Goal: Information Seeking & Learning: Learn about a topic

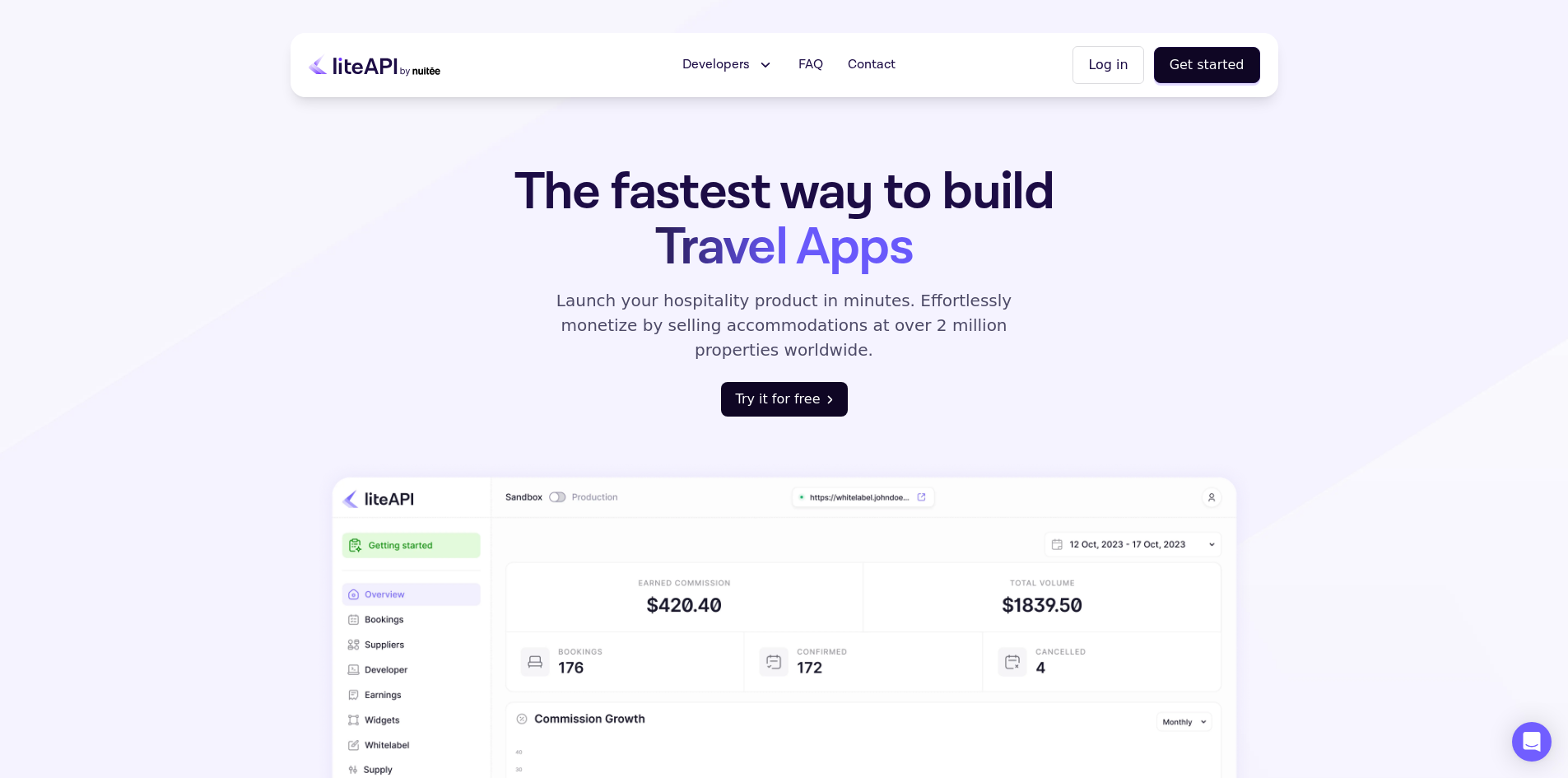
click at [784, 382] on button "Try it for free" at bounding box center [784, 398] width 126 height 34
click at [767, 69] on icon at bounding box center [765, 65] width 18 height 17
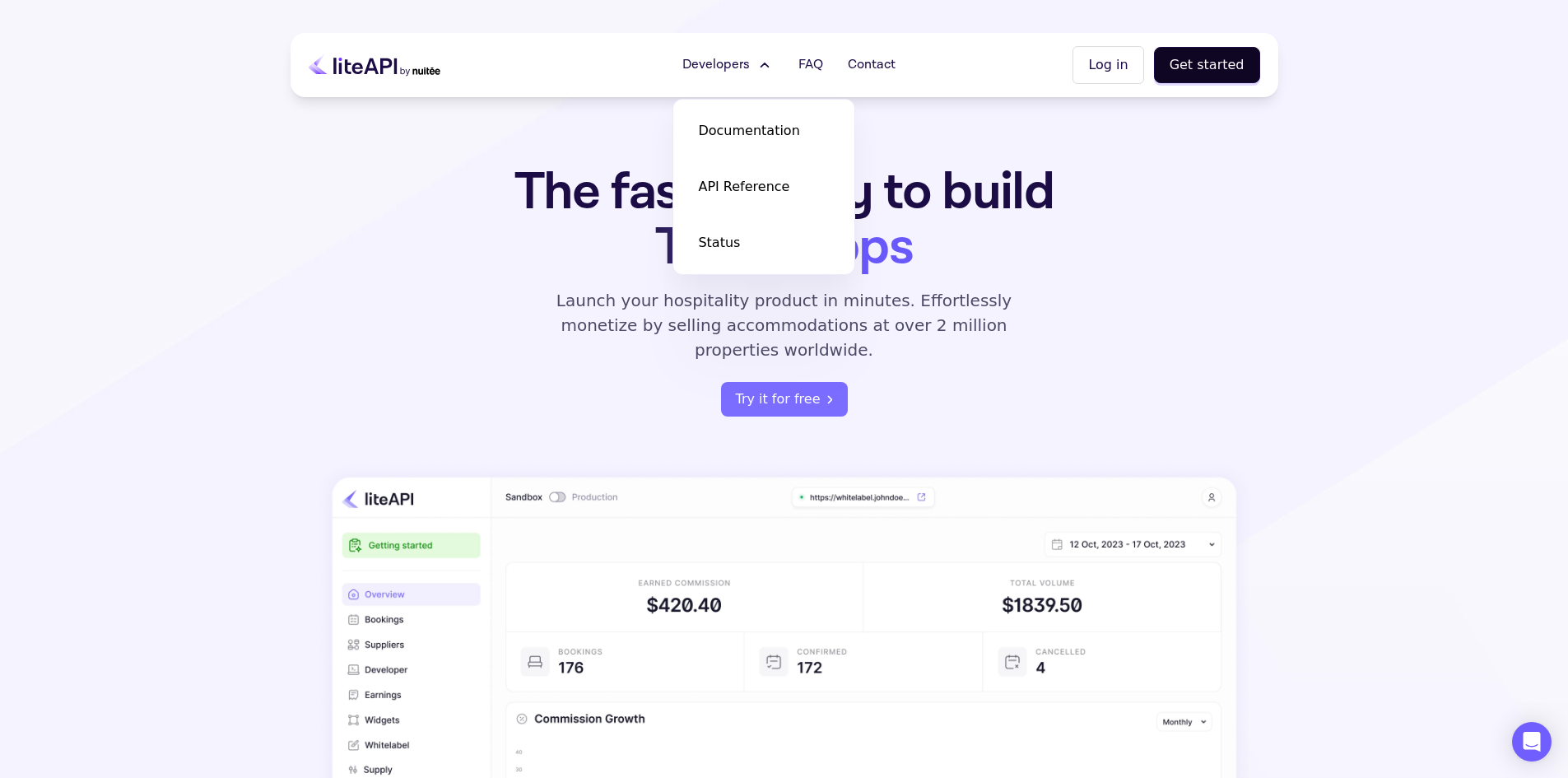
click at [1174, 337] on div "The fastest way to build Travel Apps Launch your hospitality product in minutes…" at bounding box center [784, 595] width 988 height 860
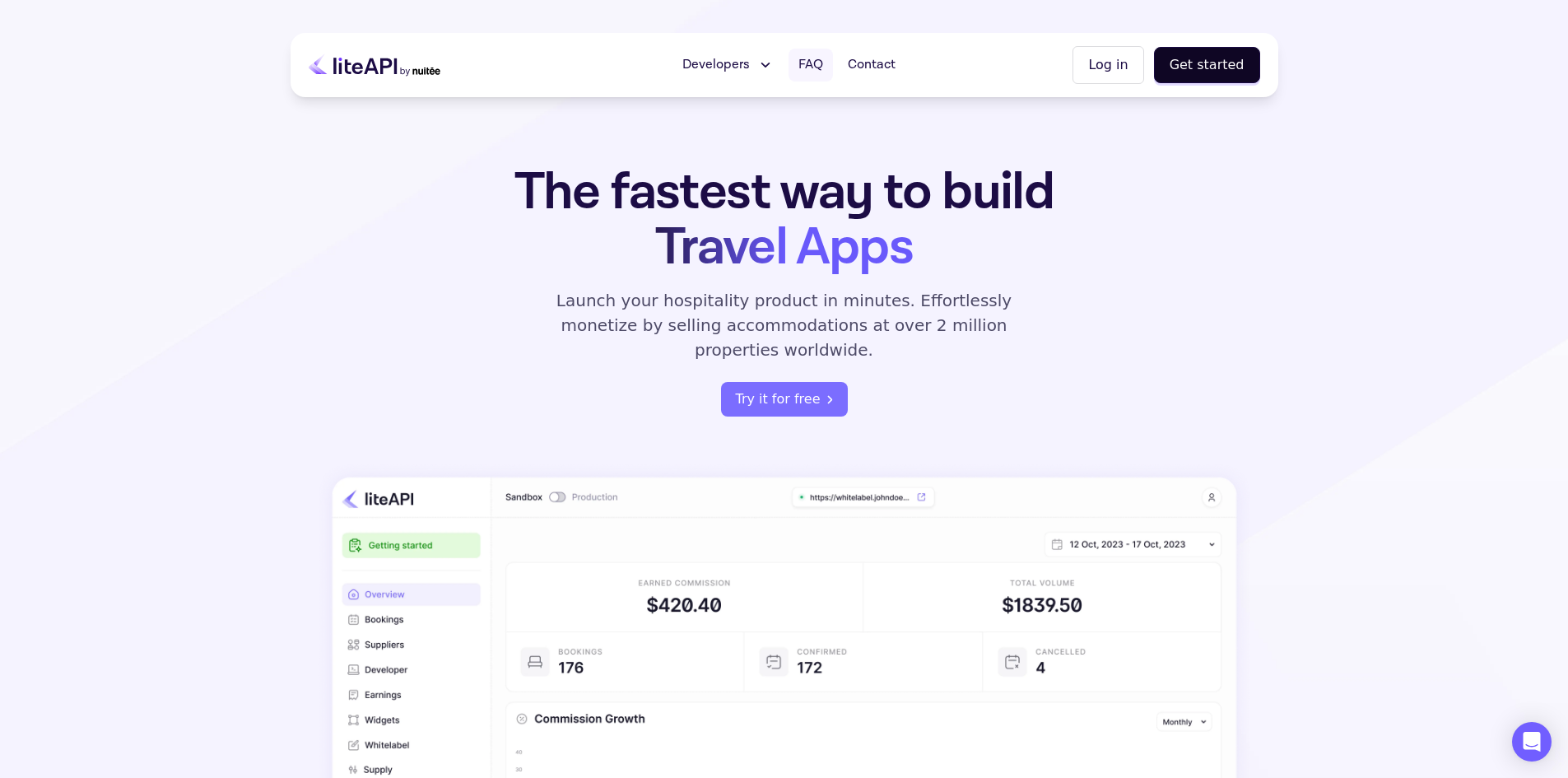
click at [822, 66] on span "FAQ" at bounding box center [811, 65] width 25 height 20
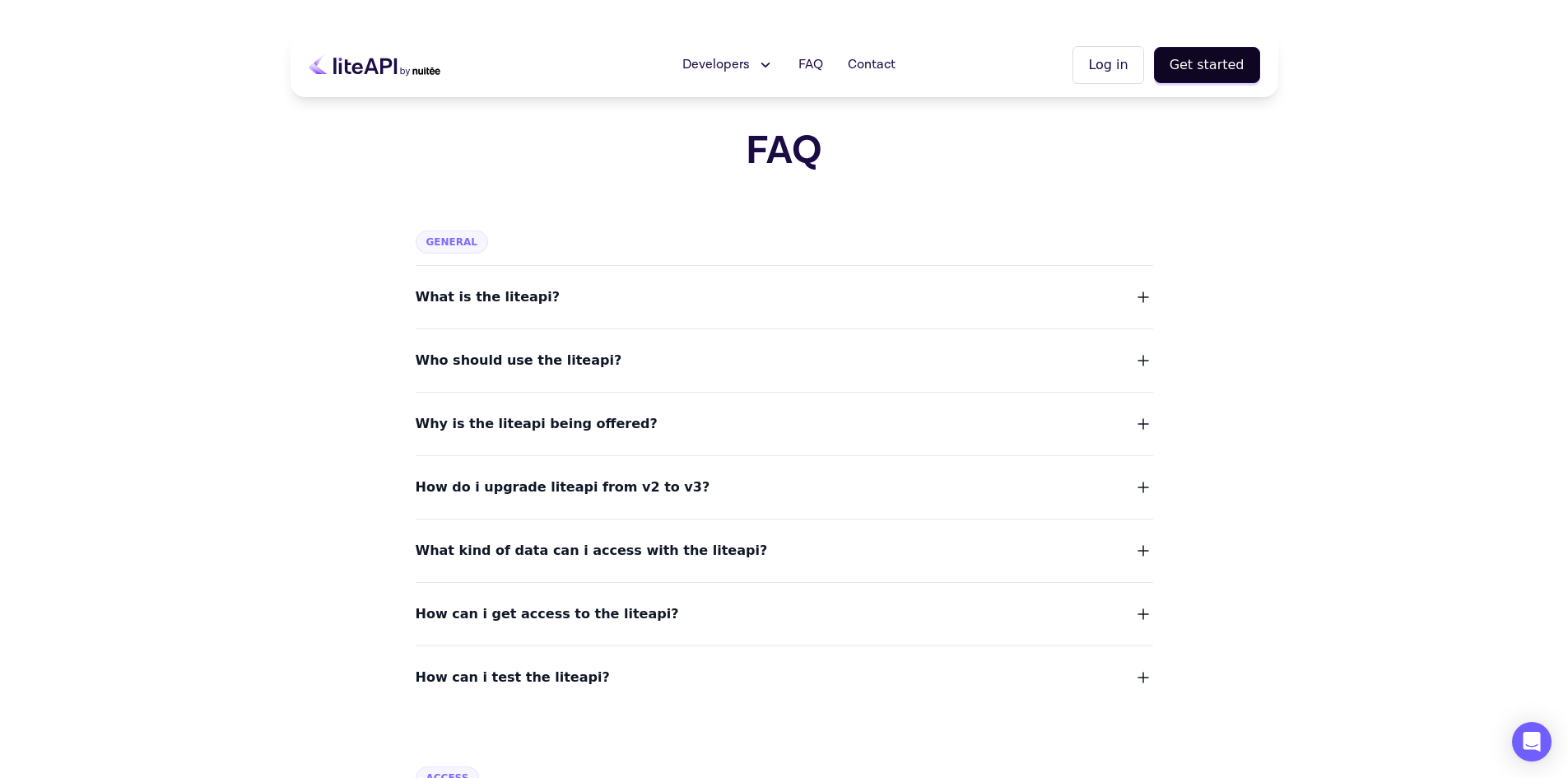
click at [484, 300] on span "What is the liteapi?" at bounding box center [488, 297] width 145 height 23
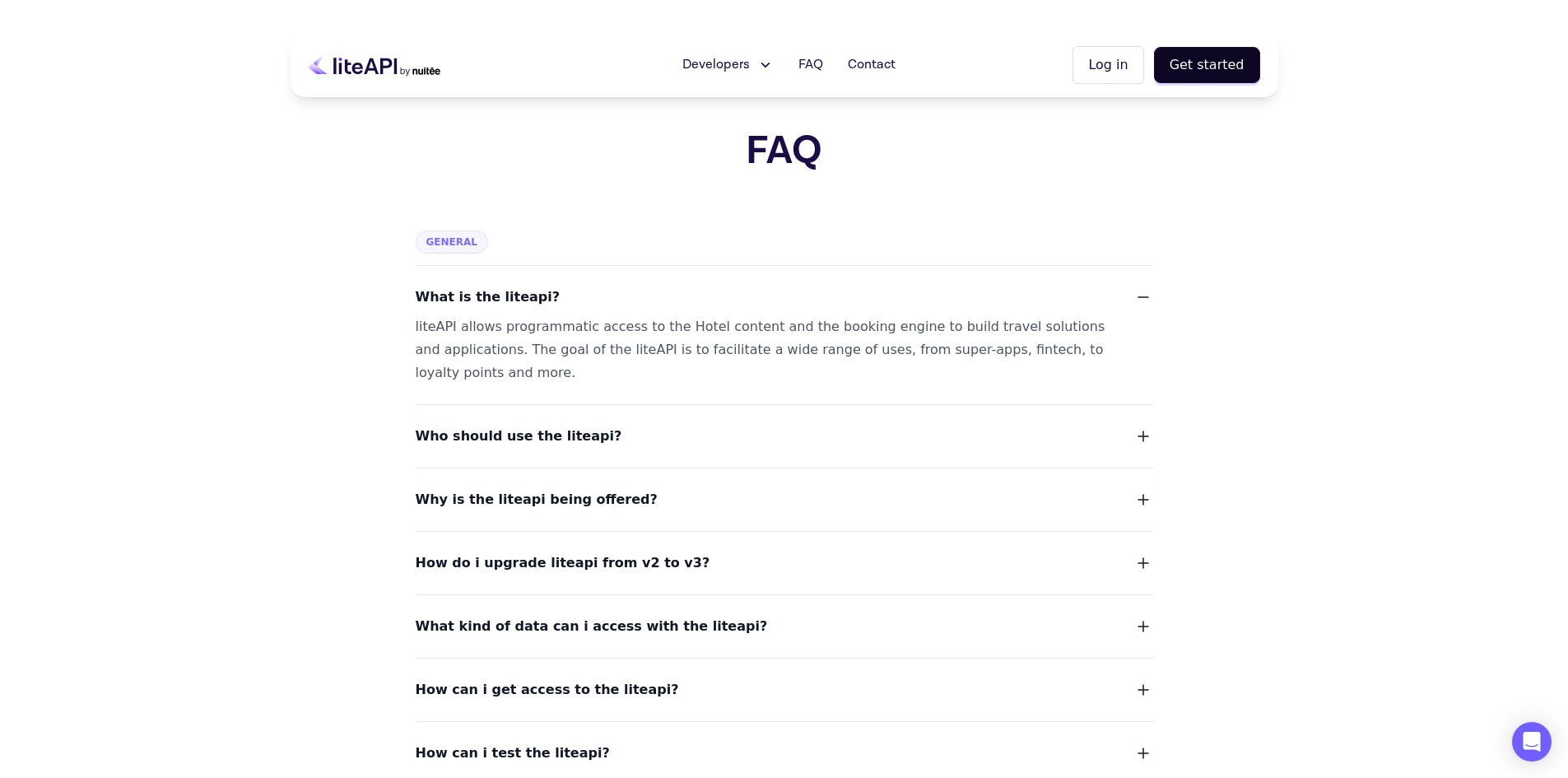
click at [576, 427] on span "Who should use the liteapi?" at bounding box center [519, 436] width 207 height 23
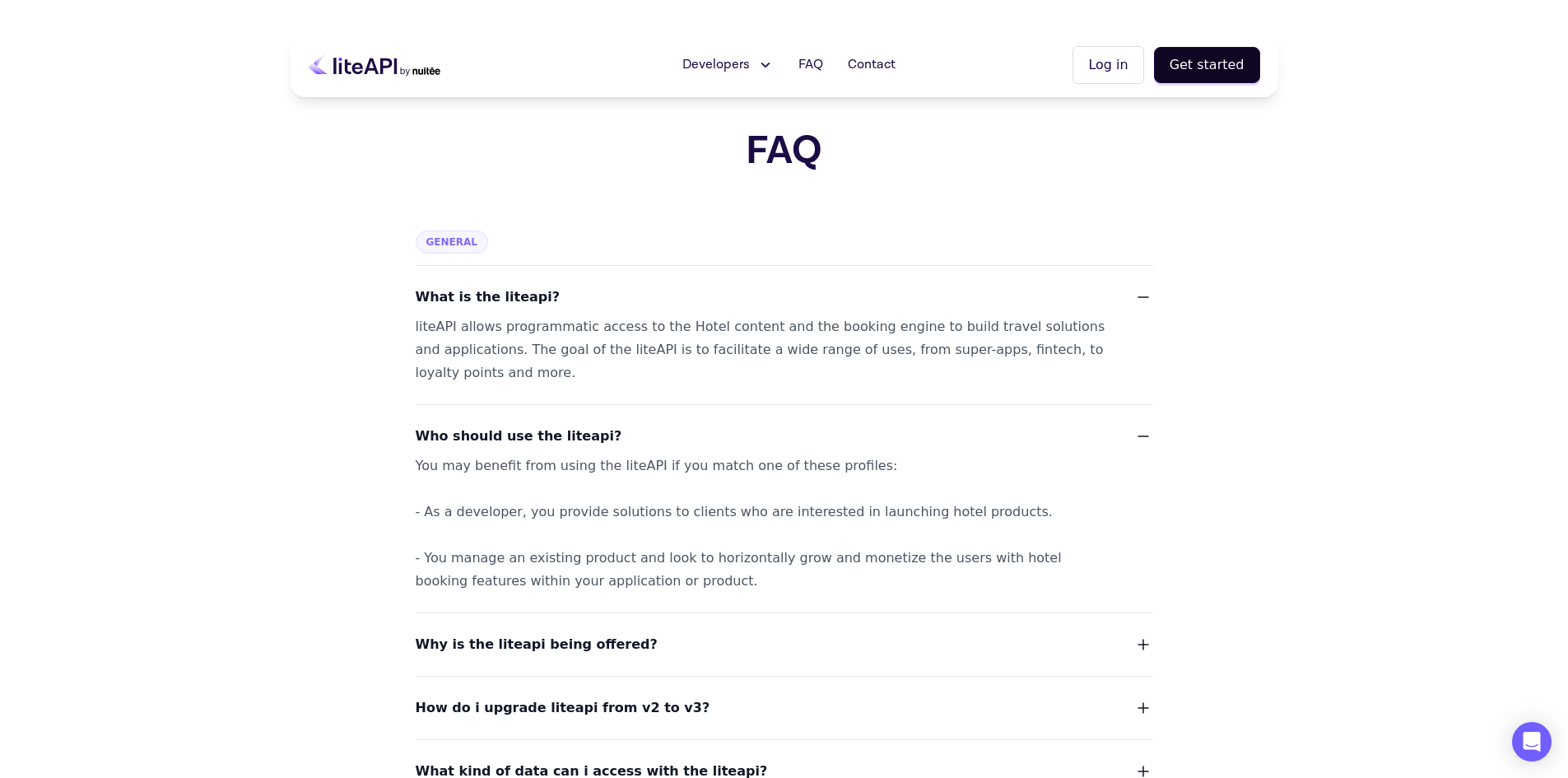
click at [396, 61] on icon at bounding box center [394, 67] width 3 height 16
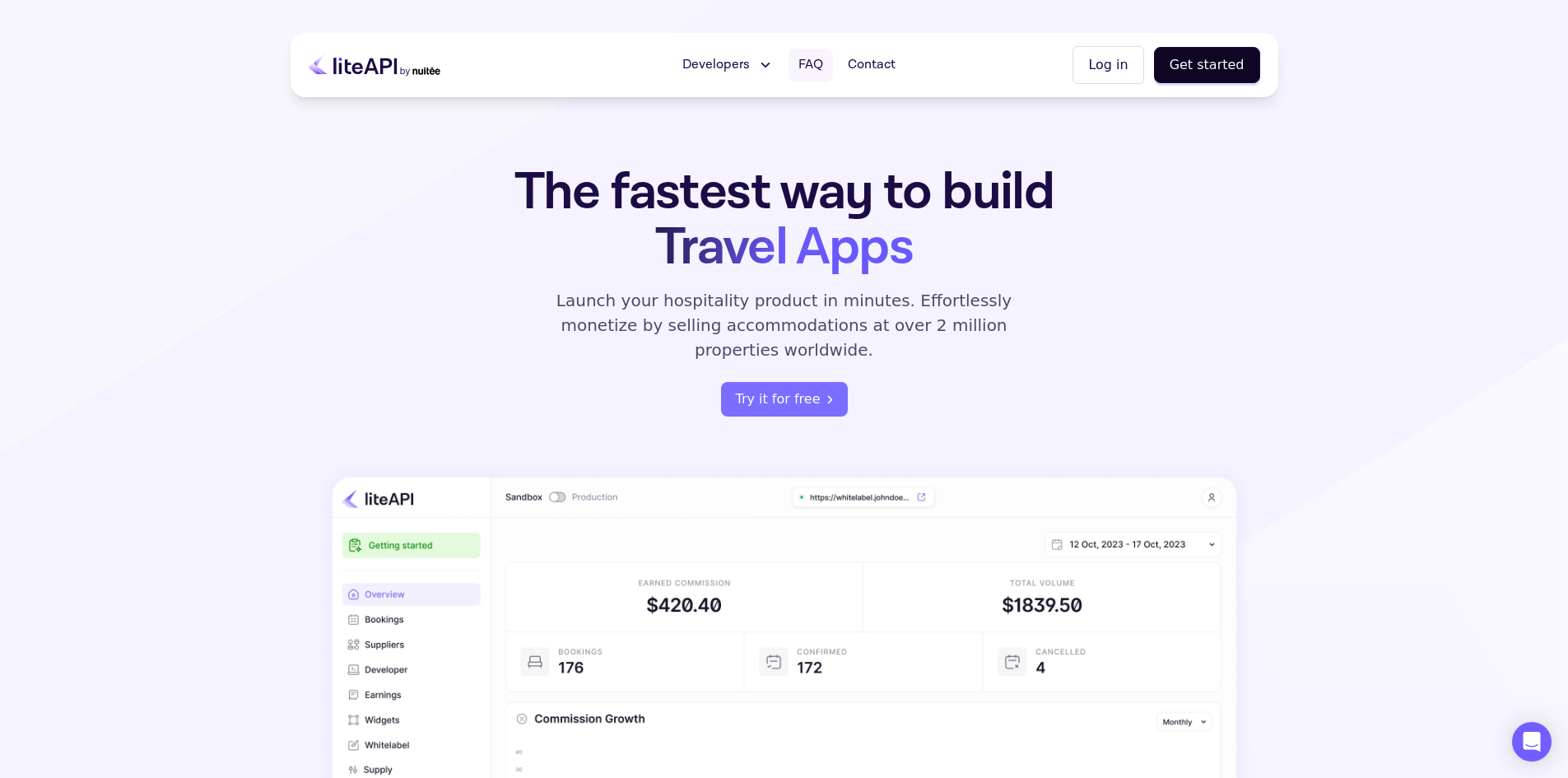
click at [818, 64] on span "FAQ" at bounding box center [811, 65] width 25 height 20
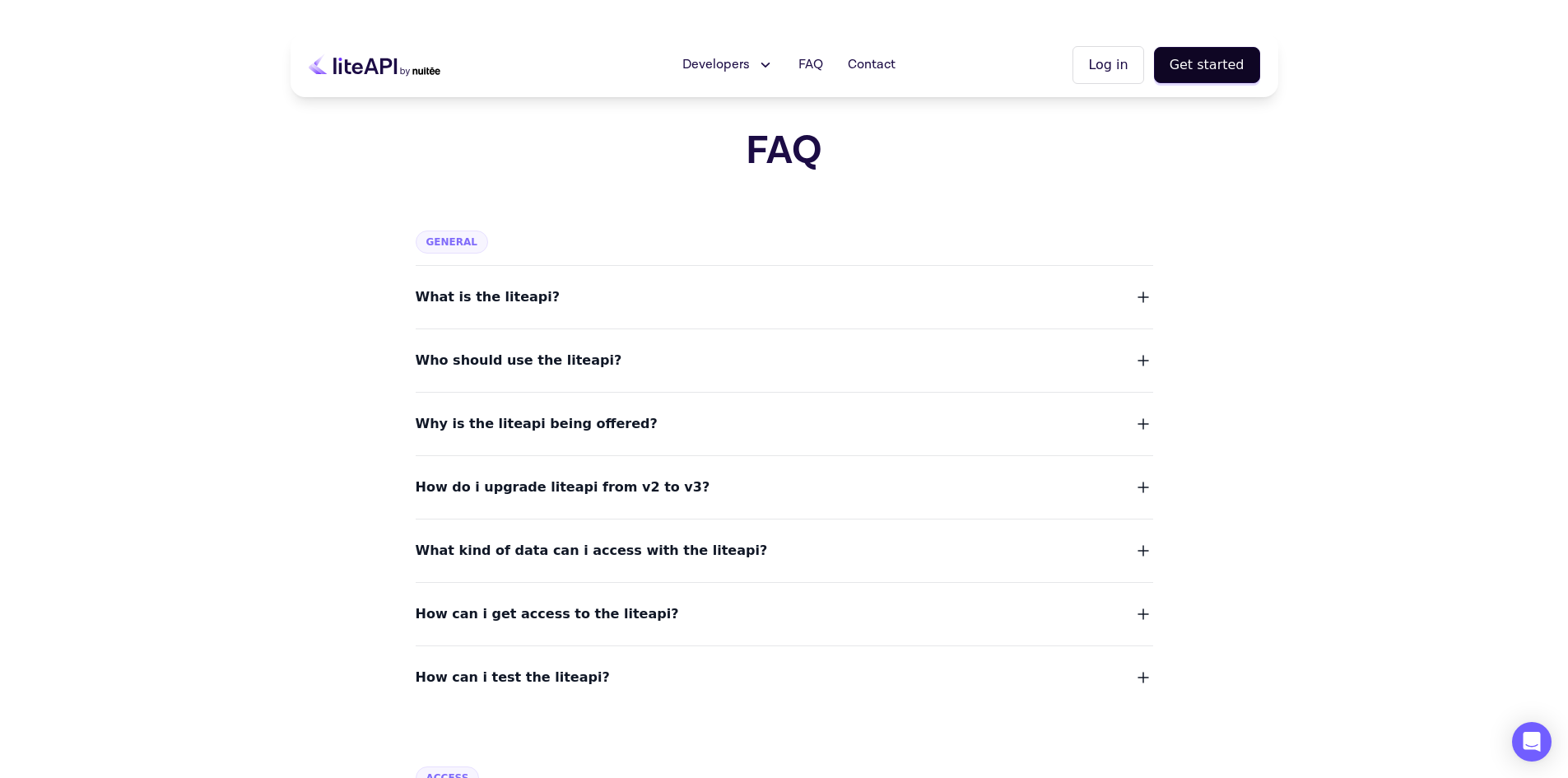
click at [519, 303] on span "What is the liteapi?" at bounding box center [488, 297] width 145 height 23
